Goal: Transaction & Acquisition: Purchase product/service

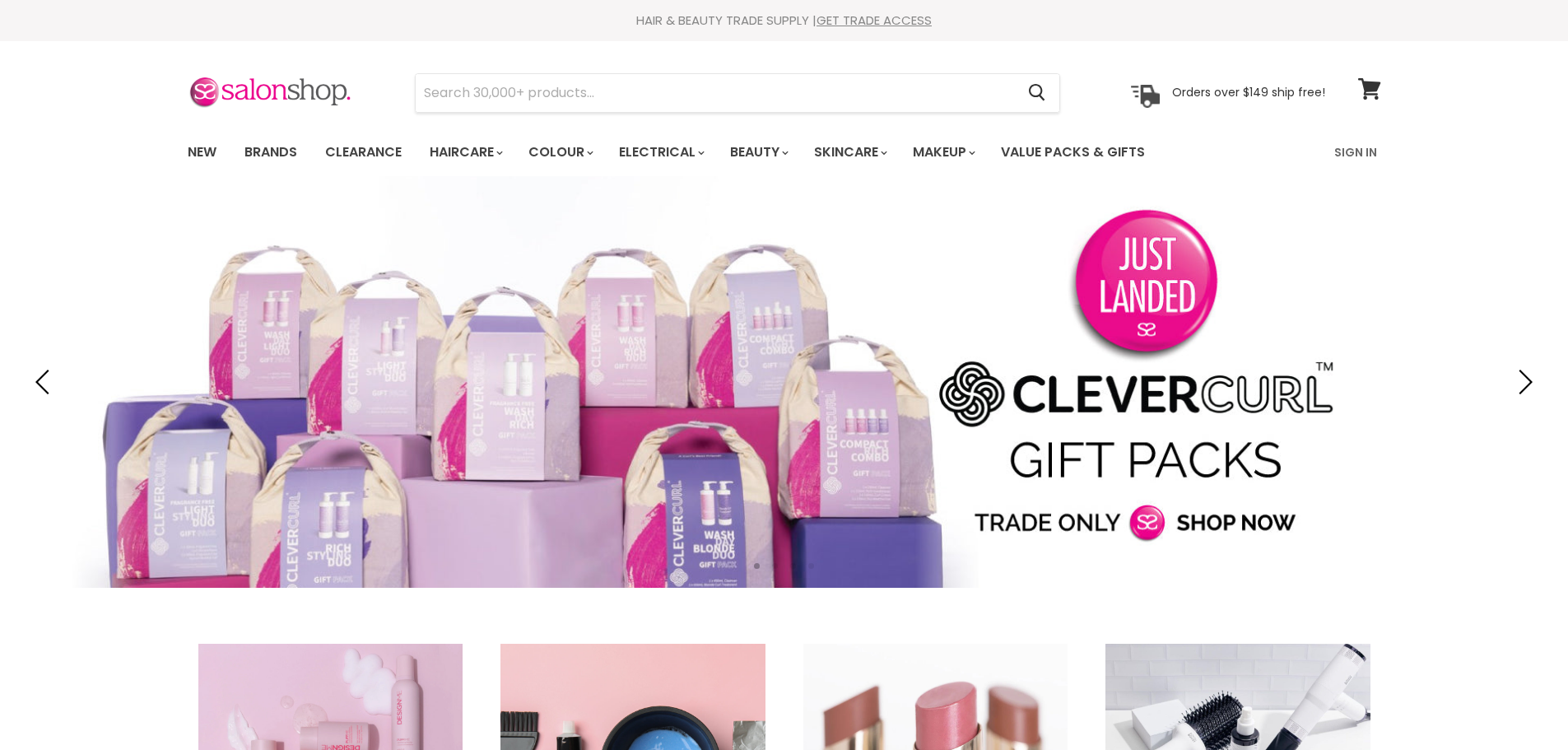
type input "hello bleach bib 2.0"
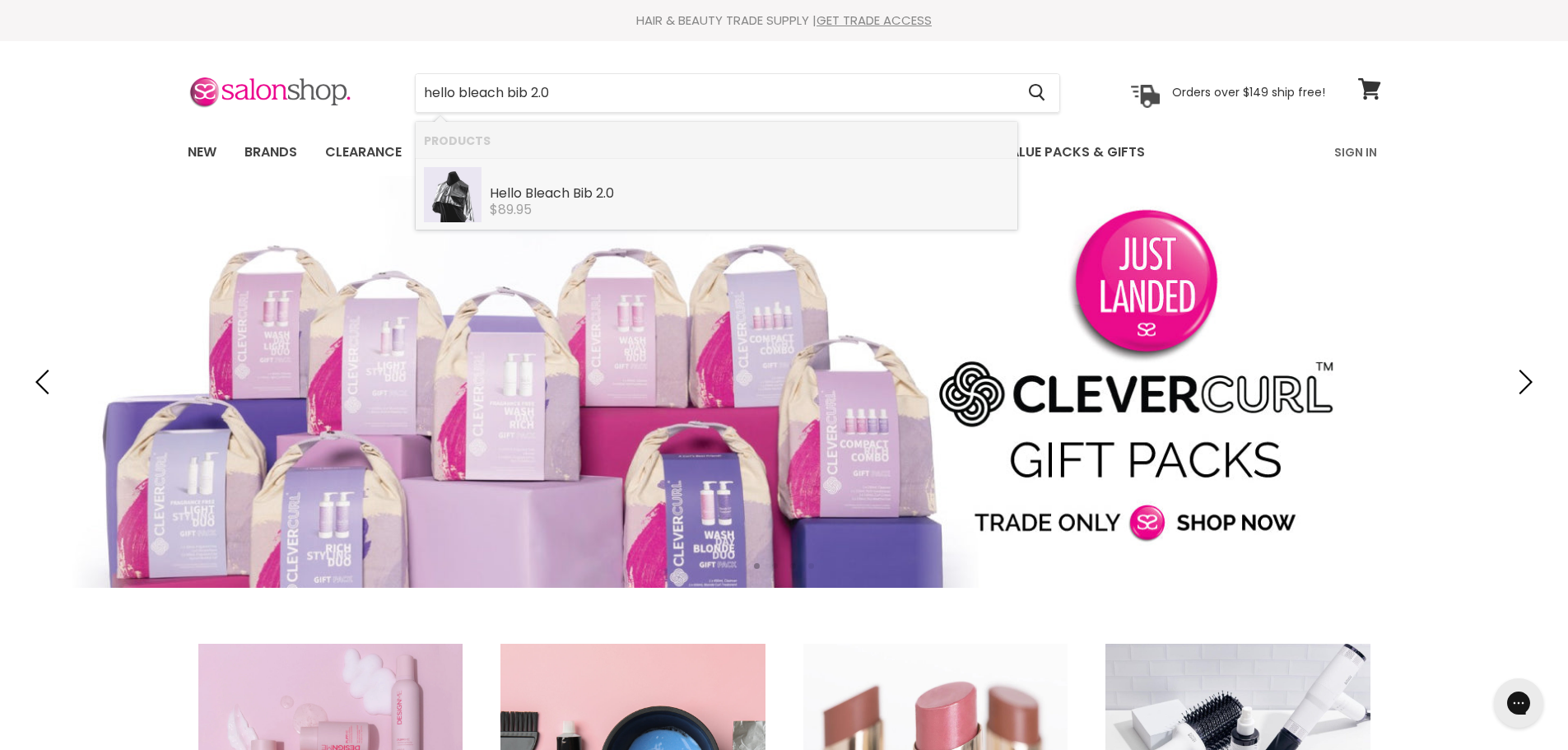
click at [562, 187] on b "Bleach" at bounding box center [547, 193] width 44 height 18
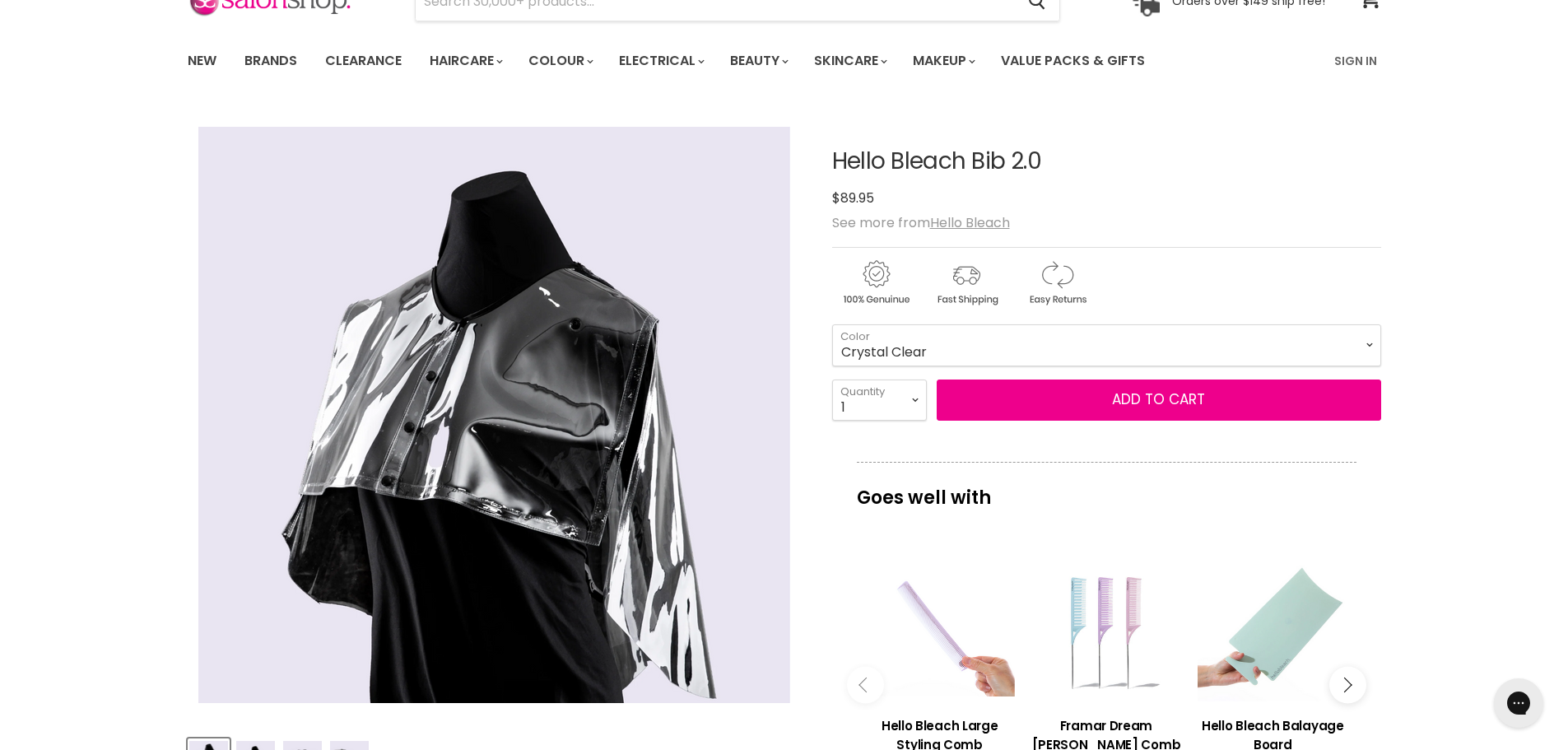
scroll to position [165, 0]
